Goal: Find specific page/section: Find specific page/section

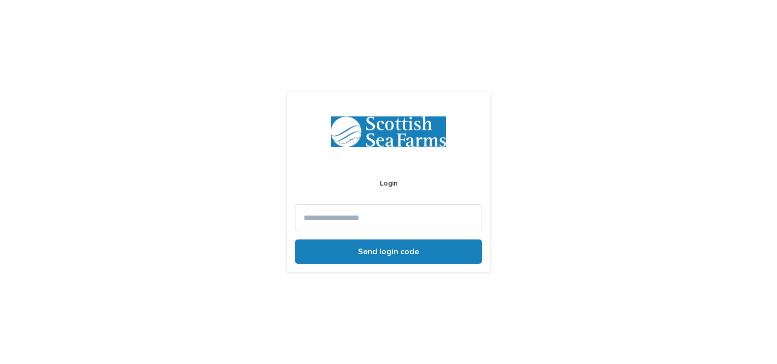
click at [384, 213] on input at bounding box center [388, 217] width 187 height 27
type input "**********"
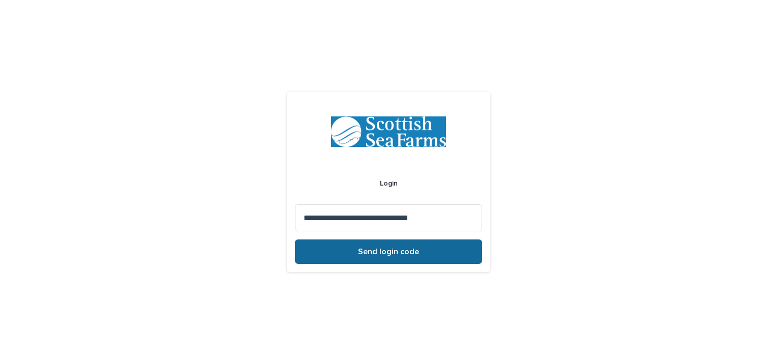
click at [393, 250] on span "Send login code" at bounding box center [388, 252] width 61 height 8
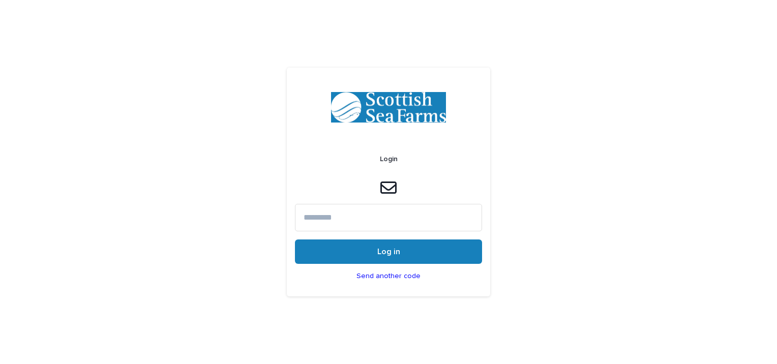
click at [378, 222] on input at bounding box center [388, 217] width 187 height 27
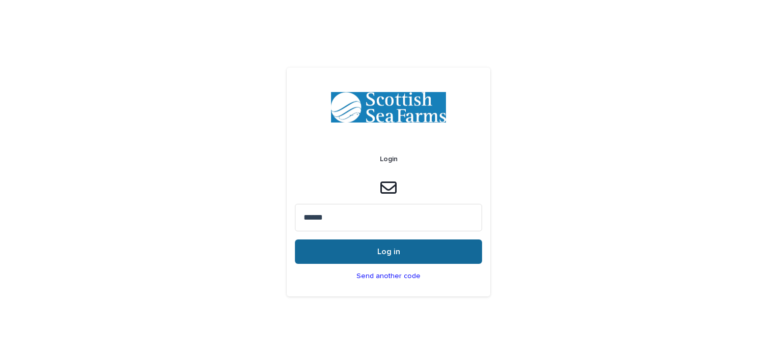
type input "******"
click at [403, 249] on button "Log in" at bounding box center [388, 252] width 187 height 24
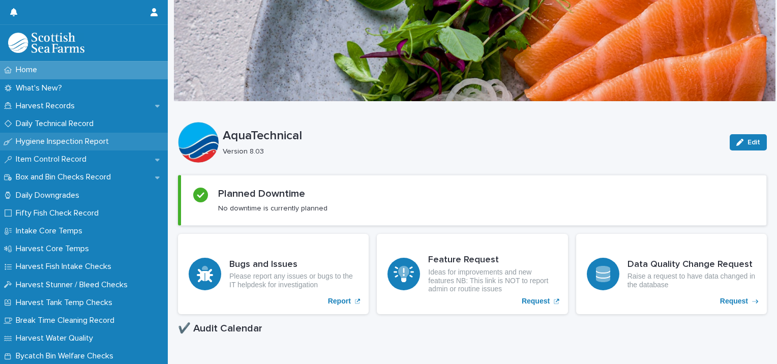
click at [69, 138] on p "Hygiene Inspection Report" at bounding box center [64, 142] width 105 height 10
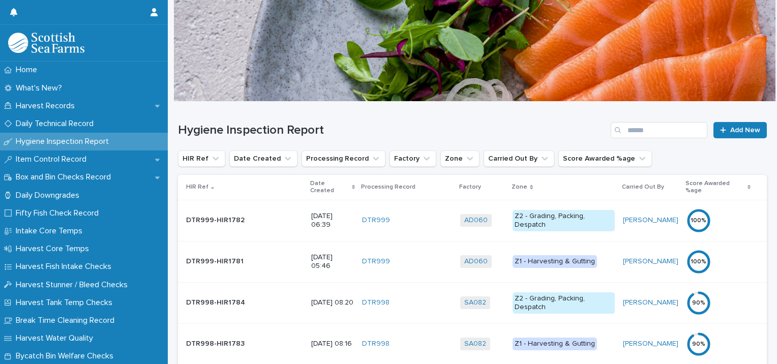
click at [310, 182] on p "Date Created" at bounding box center [329, 187] width 39 height 19
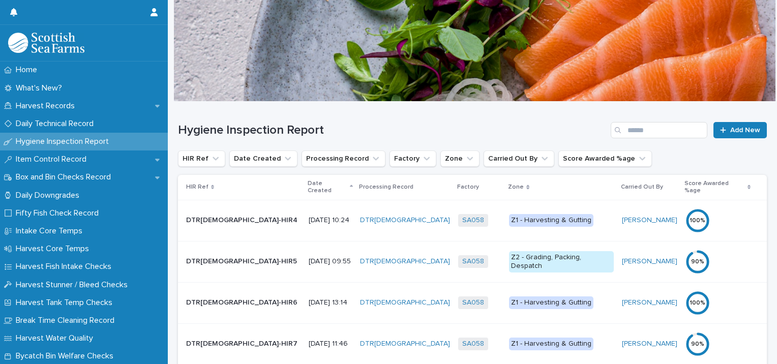
click at [308, 182] on div "Date Created" at bounding box center [330, 187] width 45 height 19
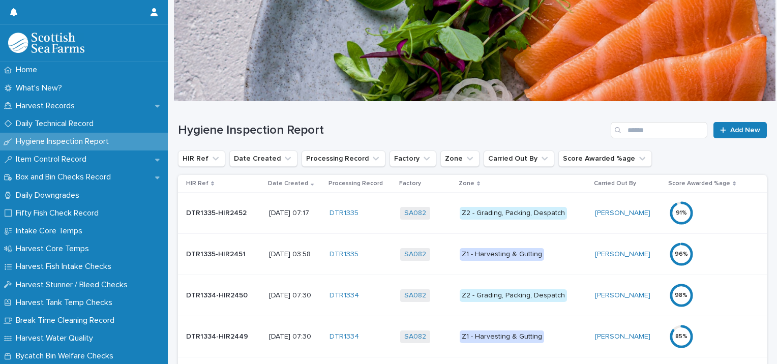
click at [517, 253] on div "Z1 - Harvesting & Gutting" at bounding box center [502, 254] width 84 height 13
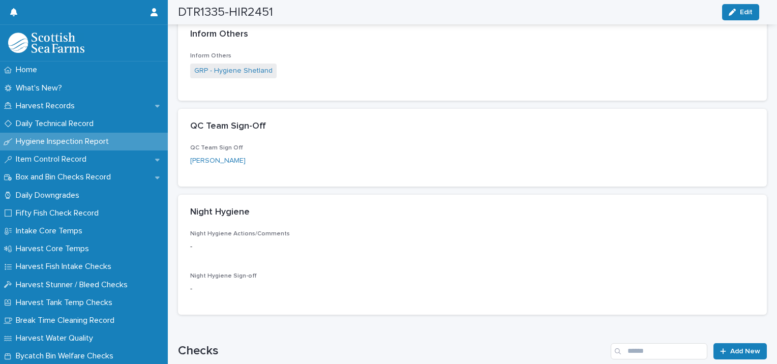
scroll to position [456, 0]
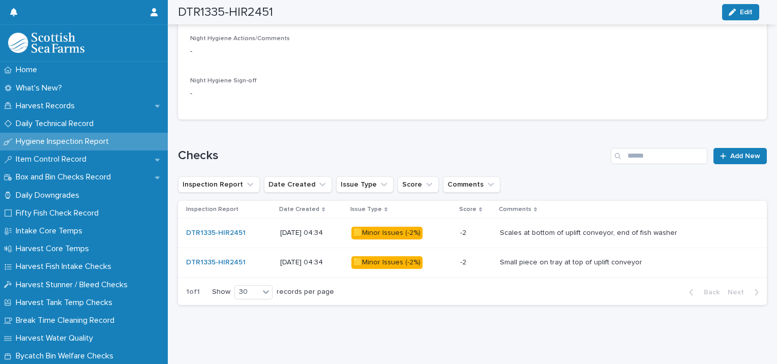
click at [545, 227] on p "Scales at bottom of uplift conveyor, end of fish washer" at bounding box center [590, 232] width 180 height 11
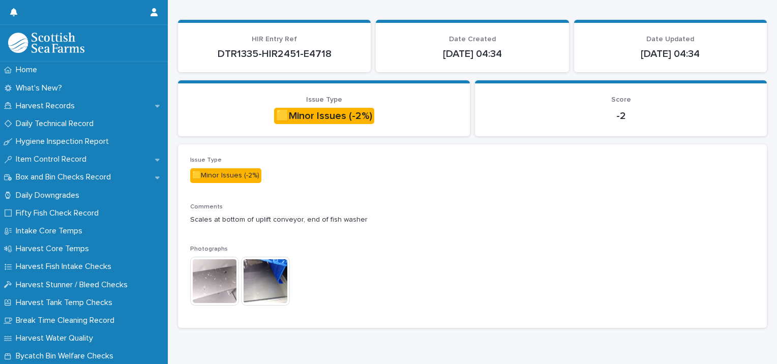
scroll to position [84, 0]
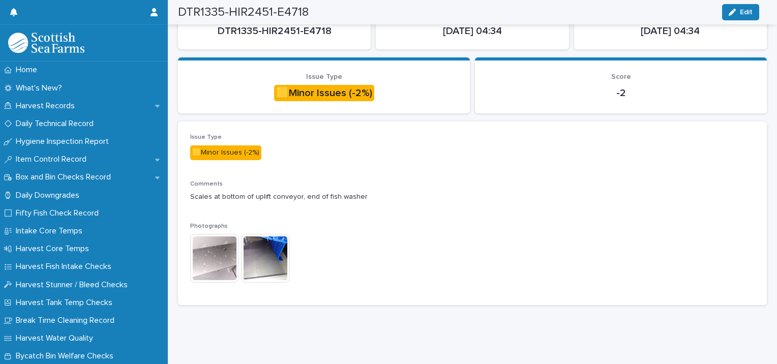
click at [212, 236] on img at bounding box center [214, 258] width 49 height 49
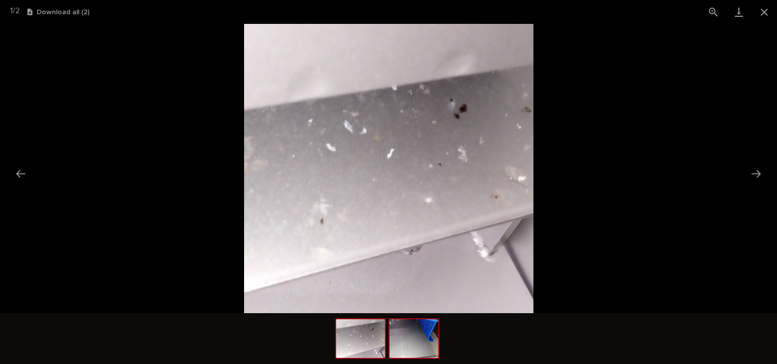
click at [407, 342] on img at bounding box center [414, 338] width 49 height 39
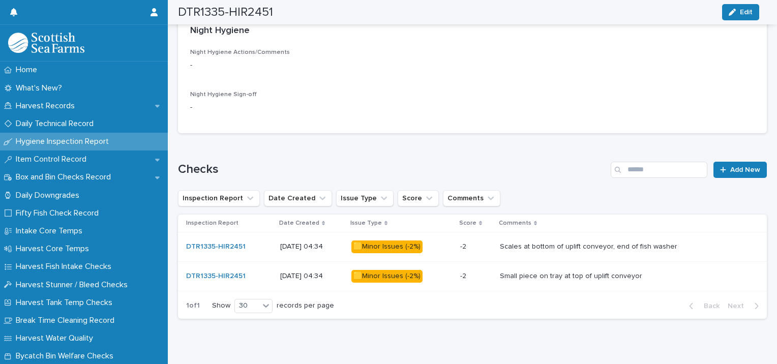
scroll to position [455, 0]
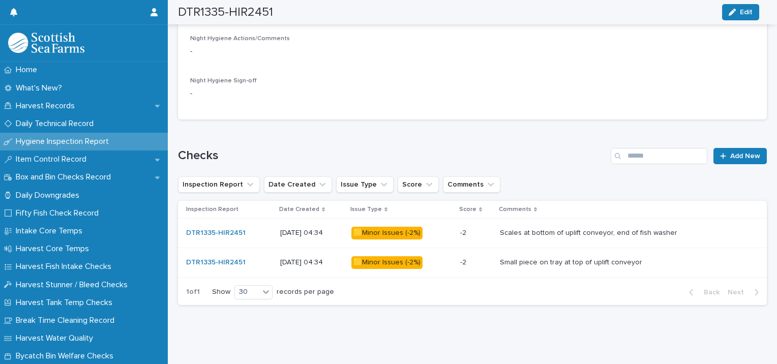
click at [568, 256] on p "Small piece on tray at top of uplift conveyor" at bounding box center [572, 261] width 144 height 11
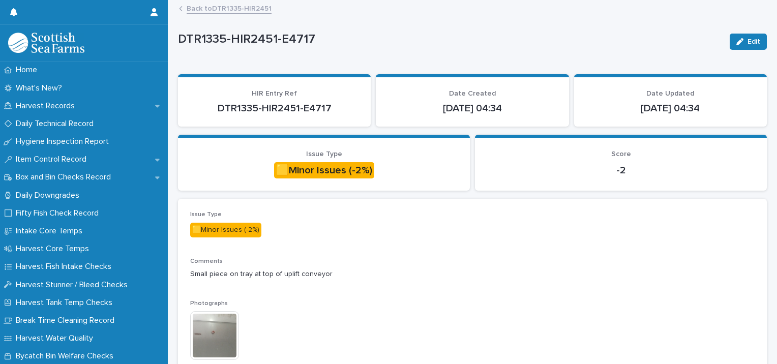
click at [214, 335] on img at bounding box center [214, 335] width 49 height 49
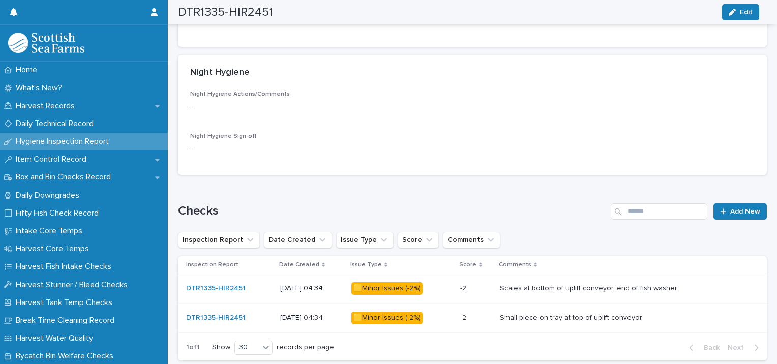
scroll to position [456, 0]
